Goal: Information Seeking & Learning: Compare options

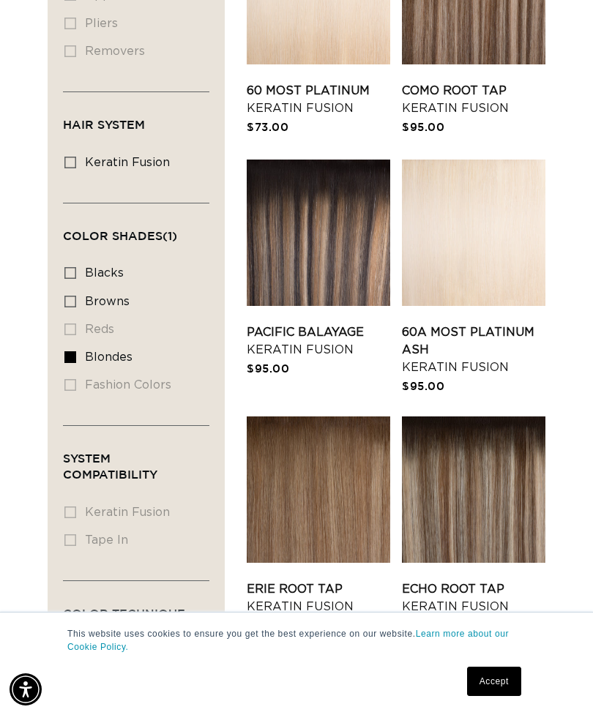
click at [484, 323] on link "60A Most Platinum Ash Keratin Fusion" at bounding box center [473, 349] width 143 height 53
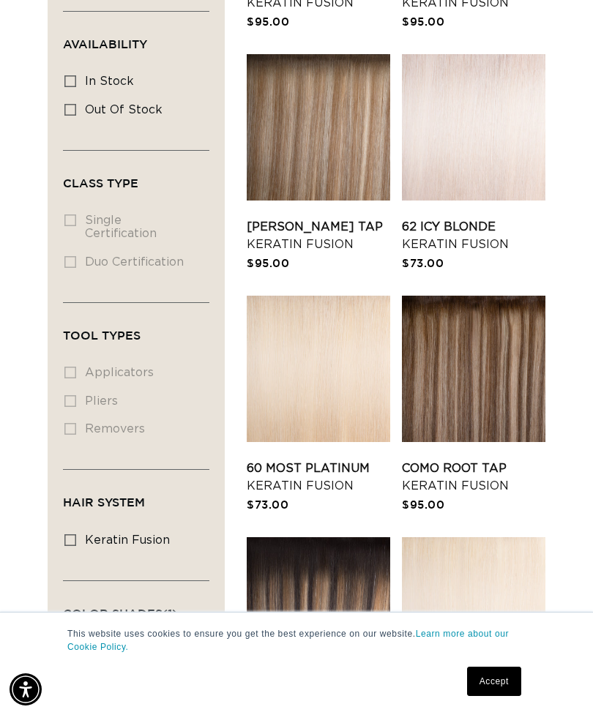
click at [472, 218] on link "62 Icy Blonde Keratin Fusion" at bounding box center [473, 235] width 143 height 35
click at [328, 459] on link "60 Most Platinum Keratin Fusion" at bounding box center [318, 476] width 143 height 35
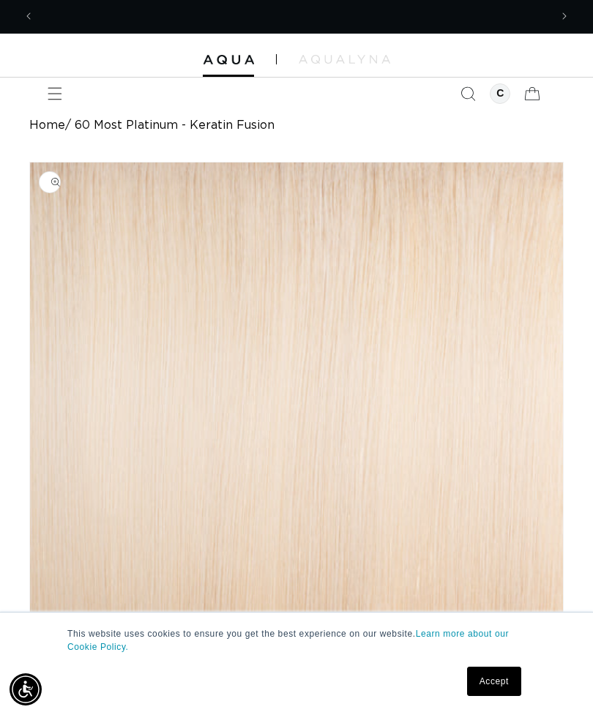
scroll to position [0, 1030]
